Goal: Transaction & Acquisition: Book appointment/travel/reservation

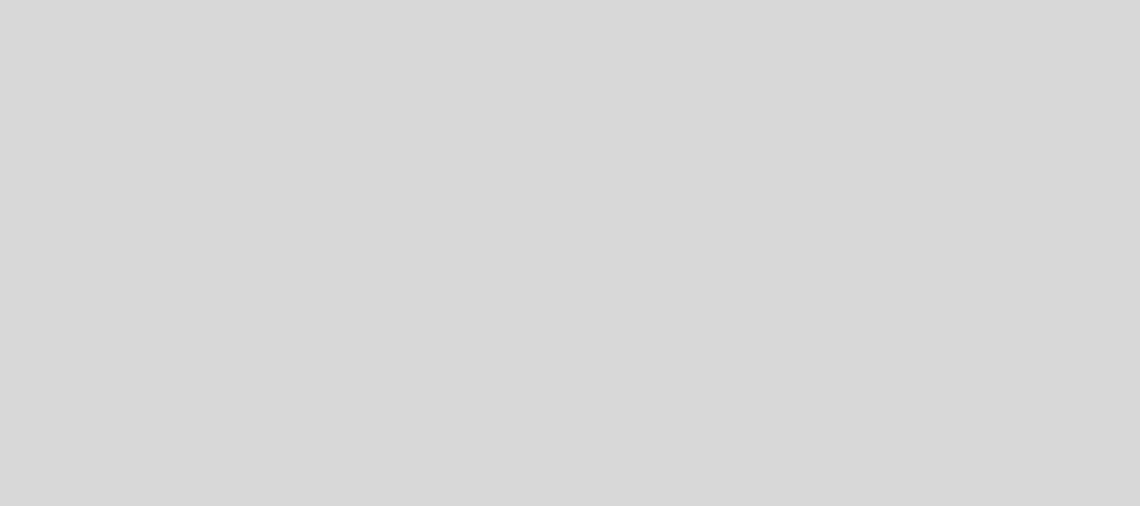
select select "es"
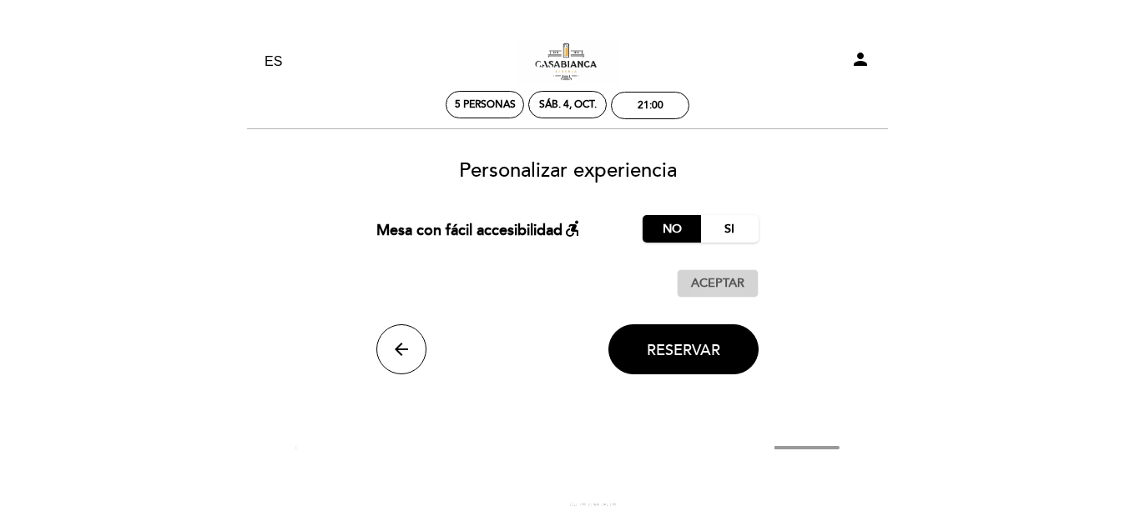
click at [718, 284] on span "Aceptar" at bounding box center [717, 284] width 53 height 18
click at [715, 341] on span "Reservar" at bounding box center [683, 350] width 73 height 18
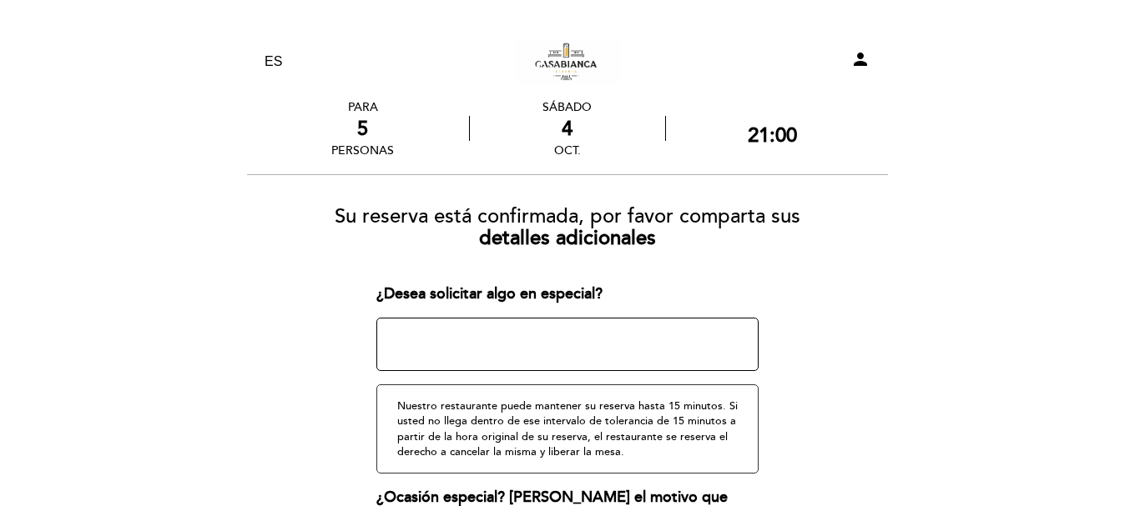
click at [715, 340] on textarea at bounding box center [567, 344] width 383 height 53
click at [870, 300] on form "Su reserva está confirmada, por favor comparta sus detalles adicionales ¿Desea …" at bounding box center [567, 444] width 617 height 502
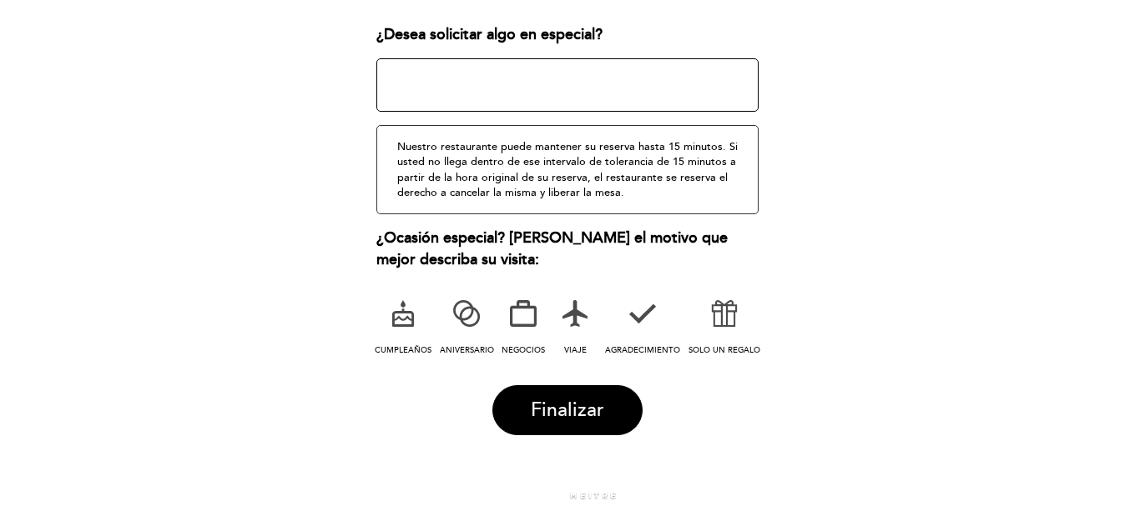
scroll to position [293, 0]
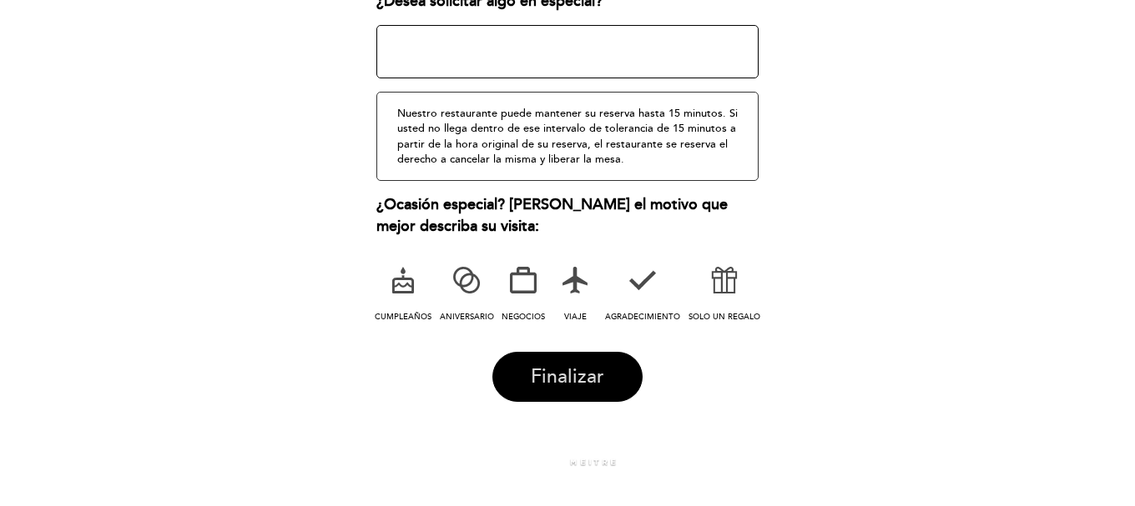
click at [598, 355] on button "Finalizar" at bounding box center [567, 377] width 150 height 50
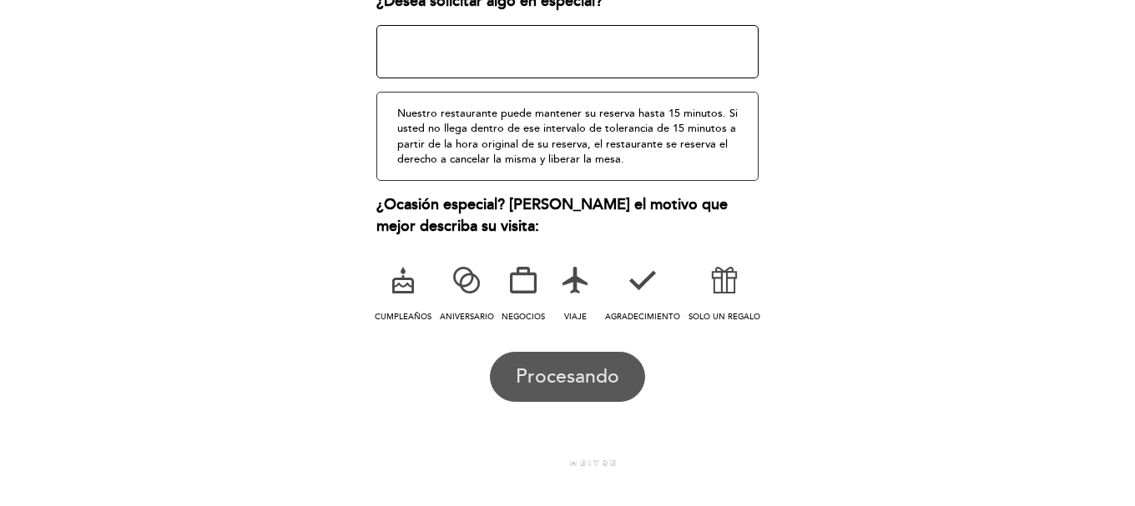
scroll to position [0, 0]
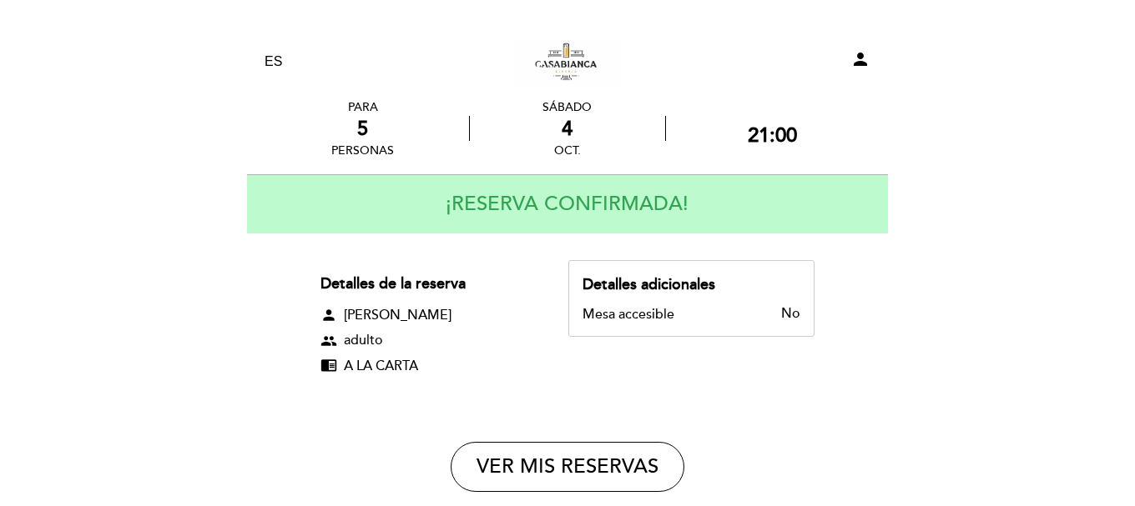
click at [598, 355] on div "Detalles de la reserva person [PERSON_NAME] group adulto chrome_reader_mode A L…" at bounding box center [567, 331] width 494 height 142
click at [597, 388] on div "Detalles de la reserva person [PERSON_NAME] group adulto chrome_reader_mode A L…" at bounding box center [567, 331] width 494 height 142
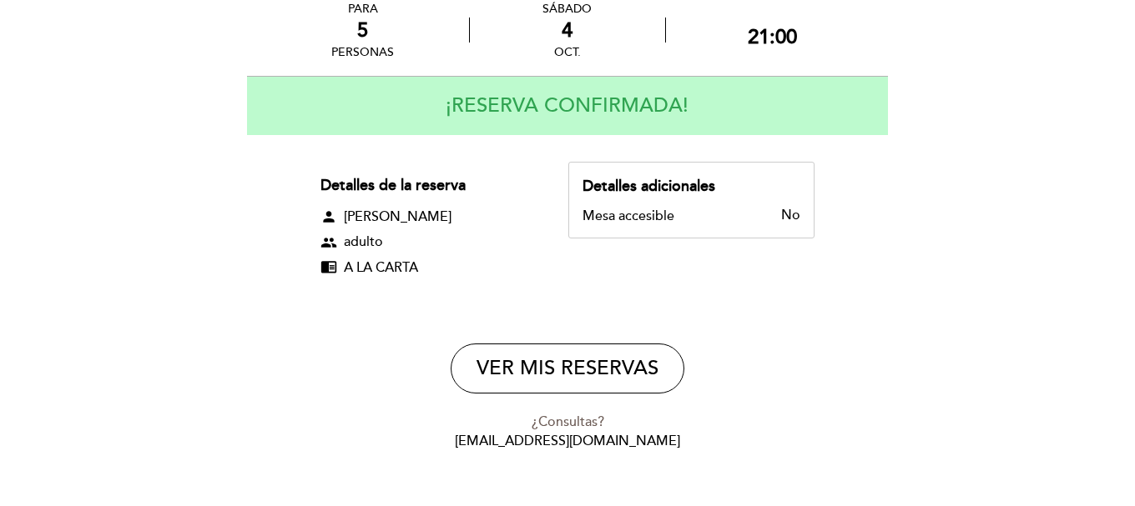
scroll to position [100, 0]
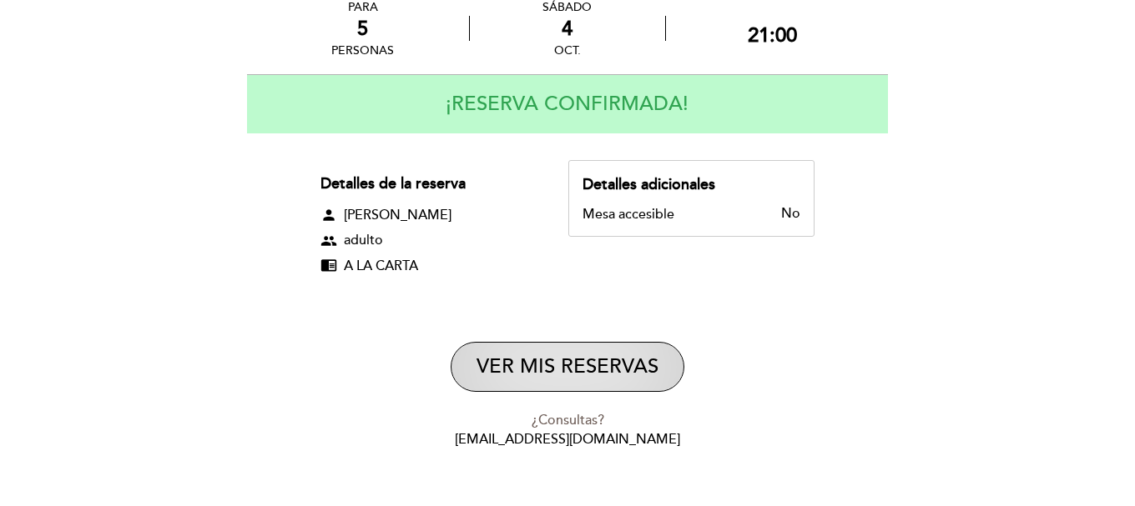
click at [590, 375] on button "VER MIS RESERVAS" at bounding box center [568, 367] width 234 height 50
select select "es"
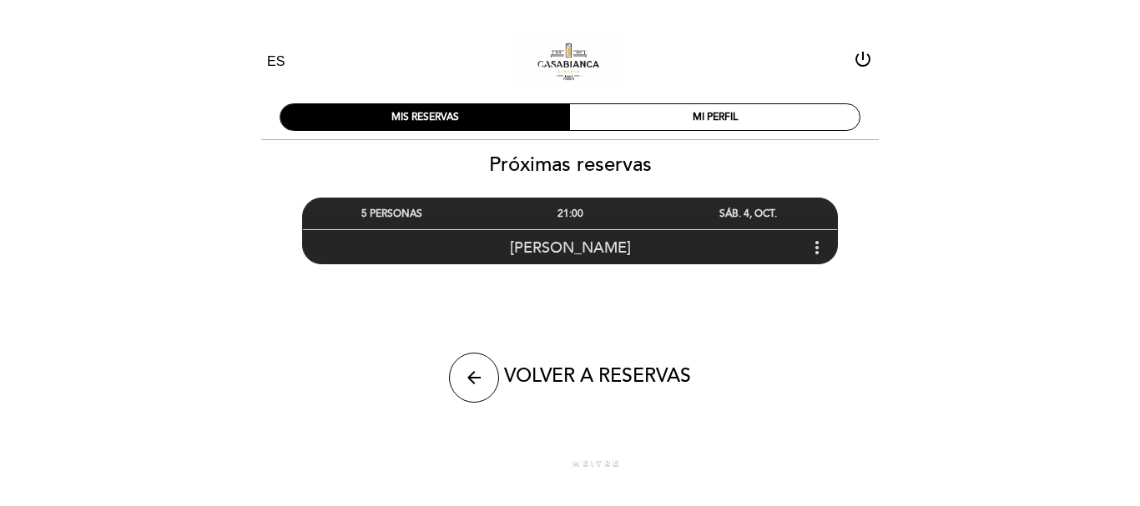
click at [608, 242] on span "[PERSON_NAME]" at bounding box center [570, 248] width 121 height 18
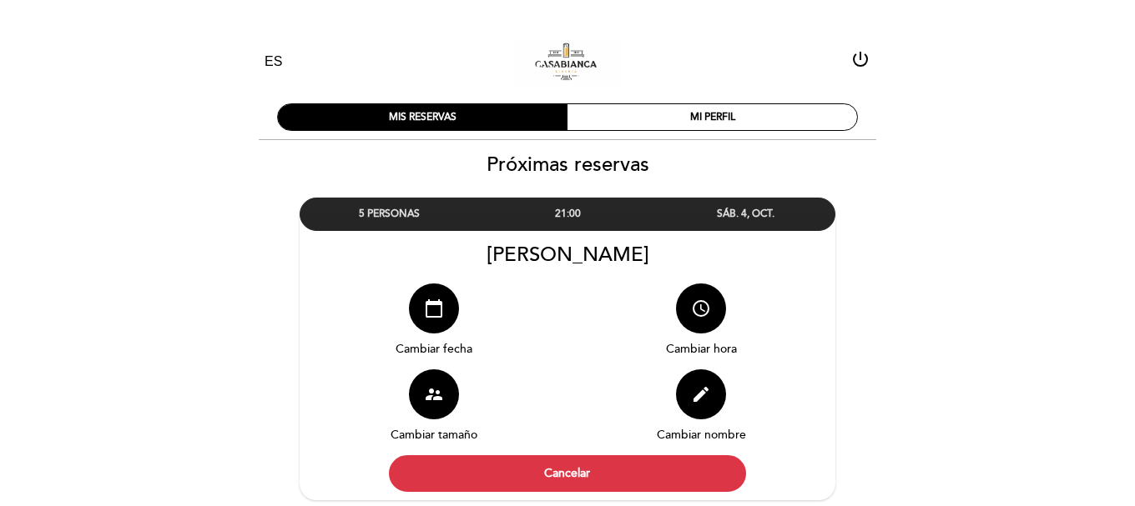
click at [590, 320] on div "access_time [GEOGRAPHIC_DATA]" at bounding box center [701, 327] width 268 height 86
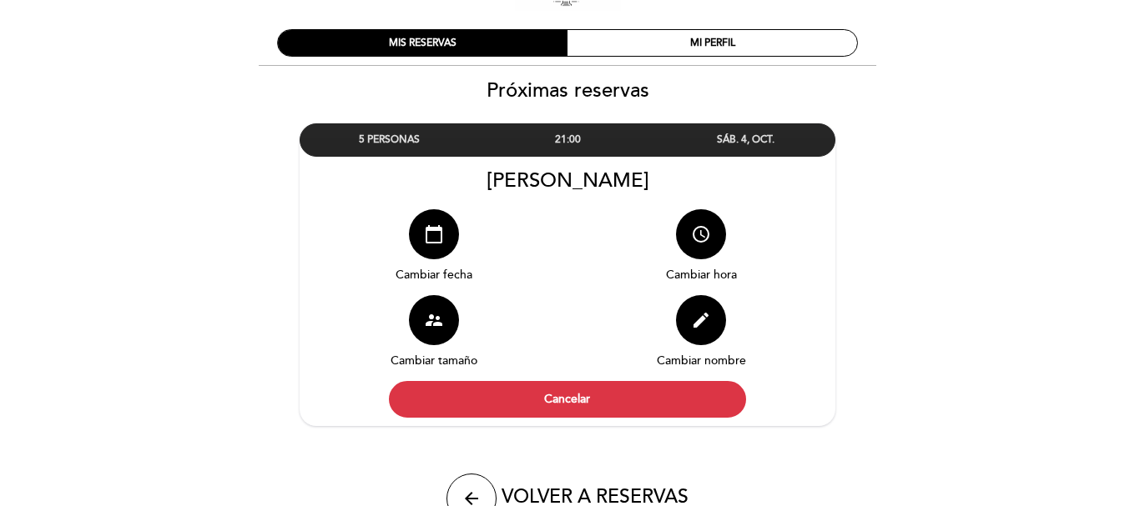
scroll to position [100, 0]
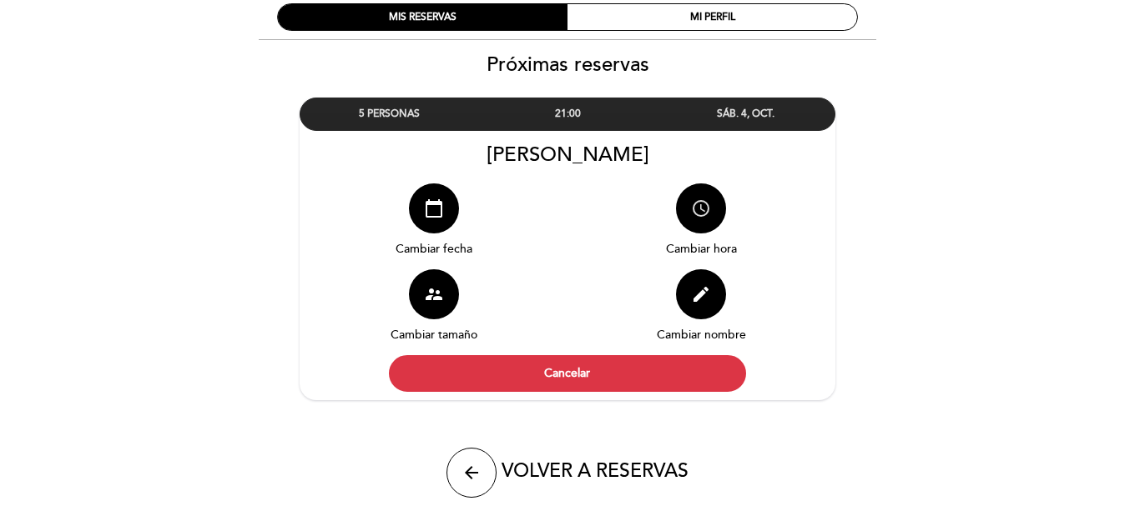
click at [702, 219] on button "access_time" at bounding box center [701, 209] width 50 height 50
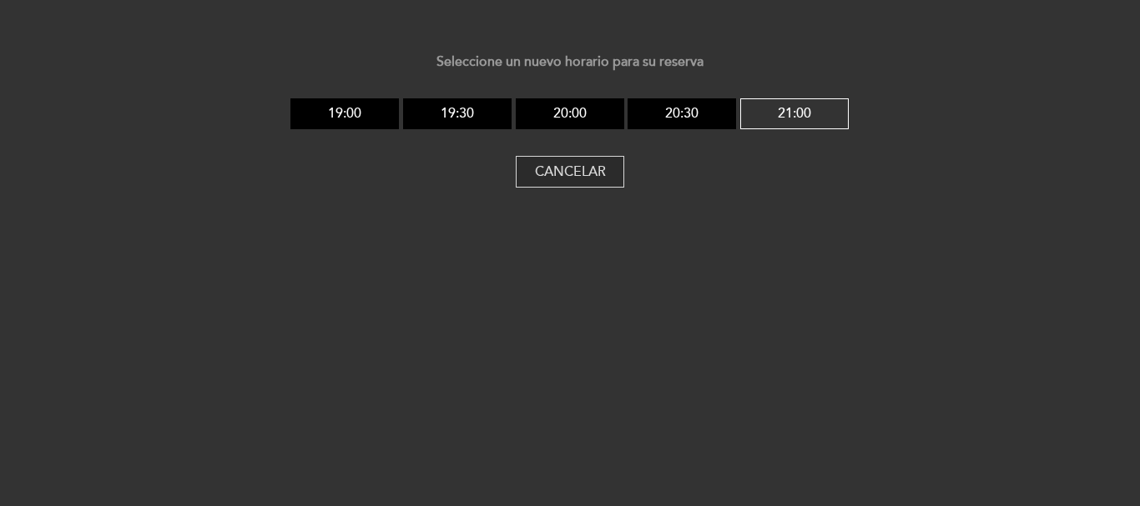
click at [567, 184] on button "Cancelar" at bounding box center [570, 172] width 108 height 32
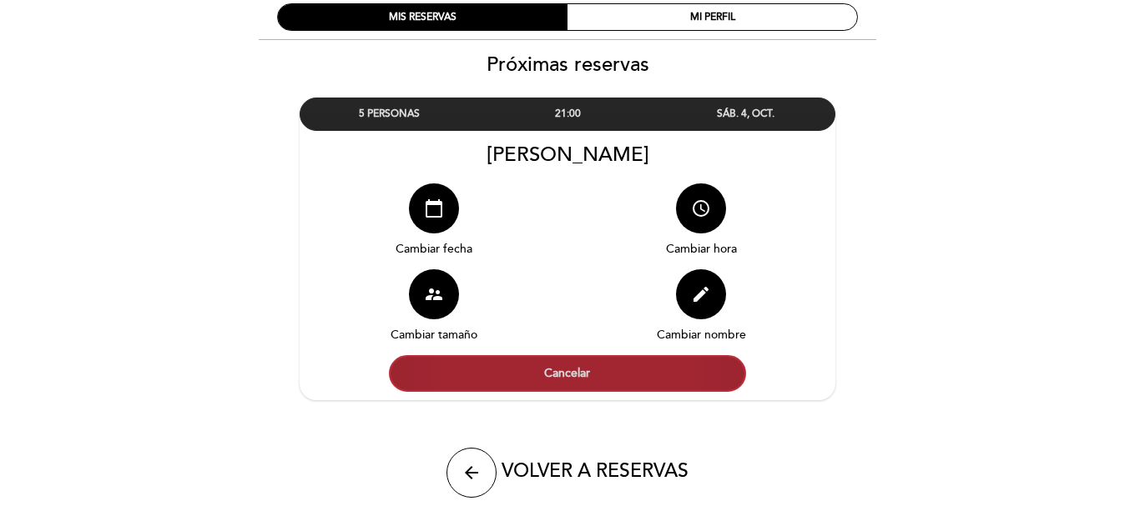
click at [569, 366] on button "Cancelar" at bounding box center [567, 373] width 357 height 37
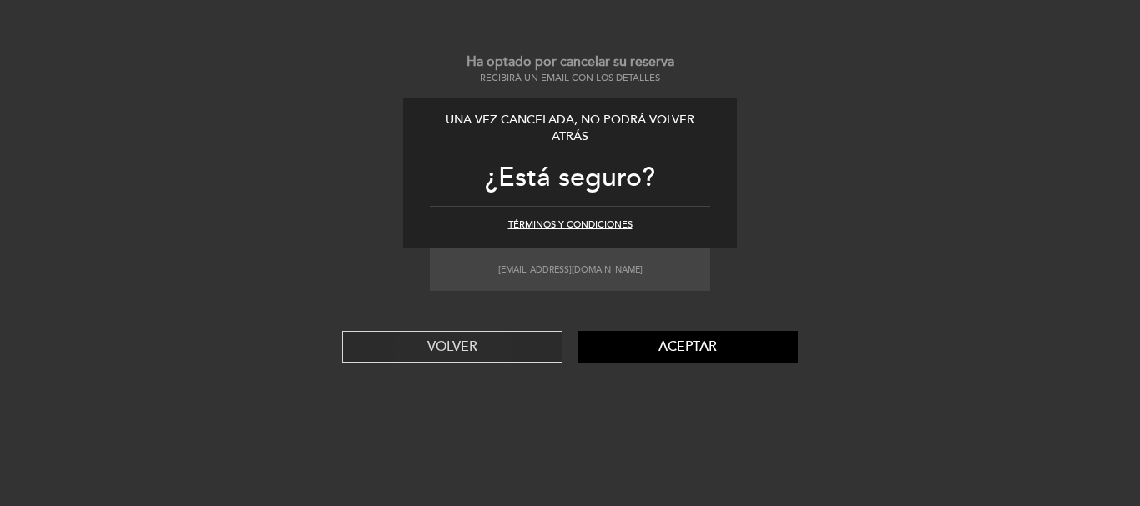
click at [506, 343] on button "VOLVER" at bounding box center [452, 347] width 220 height 32
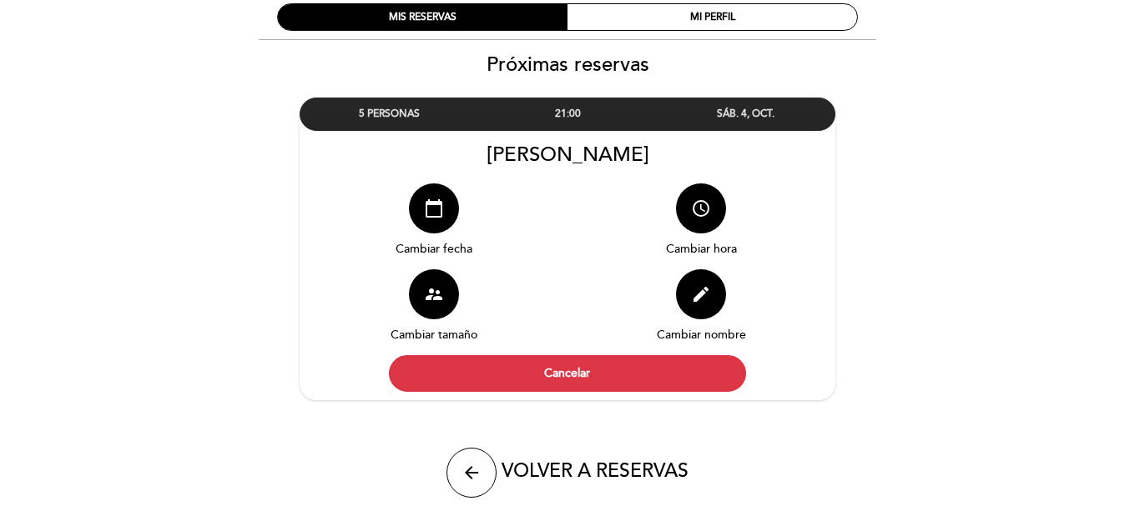
click at [939, 272] on div "EN ES PT [PERSON_NAME] power_settings_new MIS RESERVAS MI PERFIL Próximas reser…" at bounding box center [567, 241] width 1135 height 682
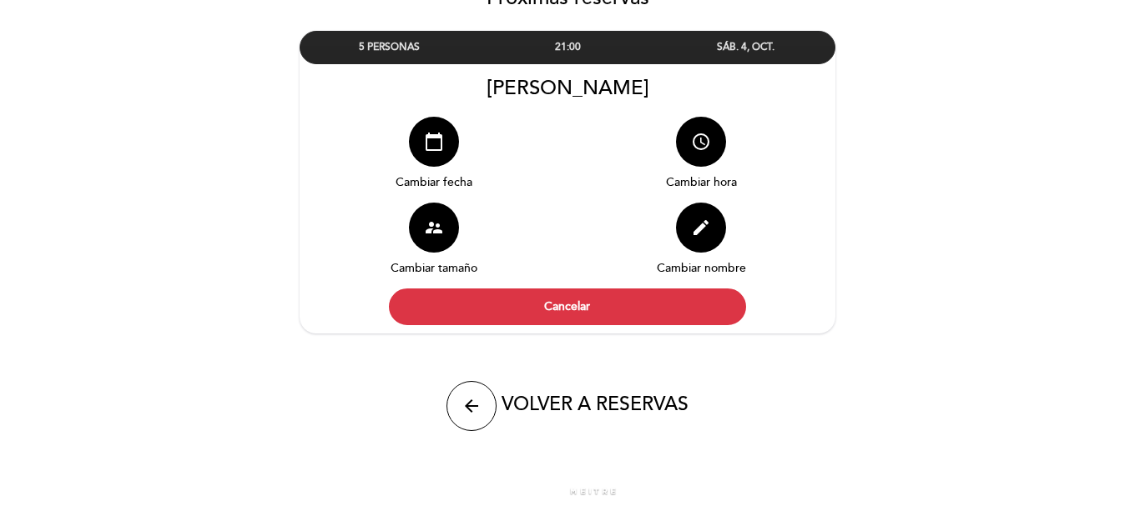
scroll to position [175, 0]
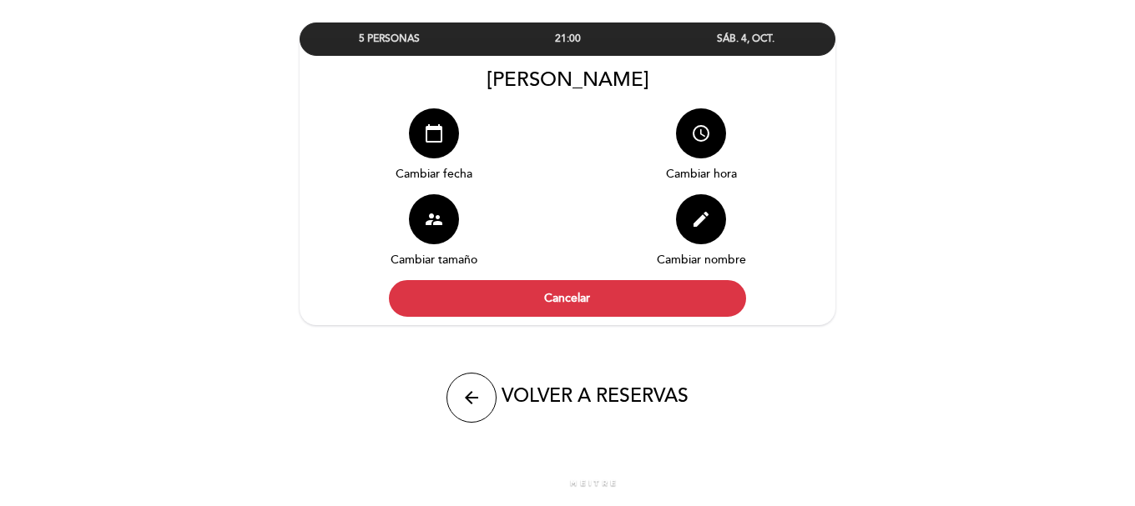
click at [600, 402] on span "VOLVER A RESERVAS" at bounding box center [594, 396] width 187 height 23
click at [471, 389] on icon "arrow_back" at bounding box center [471, 398] width 20 height 20
select select "es"
